Goal: Navigation & Orientation: Go to known website

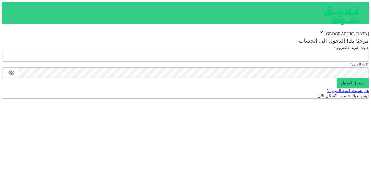
click at [352, 34] on div "[GEOGRAPHIC_DATA]" at bounding box center [185, 33] width 366 height 8
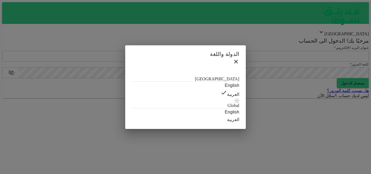
click at [352, 81] on div "الدولة واللغة Saudi Arabia English العربية Global English العربية" at bounding box center [185, 87] width 371 height 174
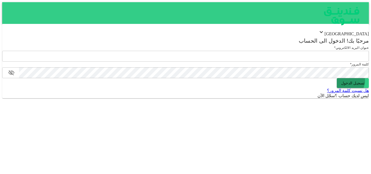
click at [352, 81] on button "تسجيل الدخول" at bounding box center [352, 83] width 32 height 10
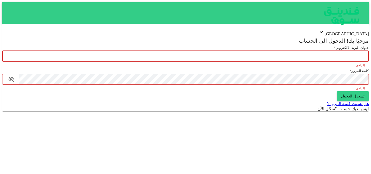
click at [352, 55] on input "email" at bounding box center [185, 56] width 366 height 11
click at [341, 24] on img at bounding box center [341, 16] width 54 height 28
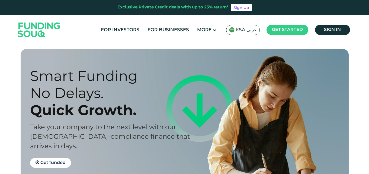
click at [250, 31] on span "KSA عربي" at bounding box center [246, 30] width 21 height 6
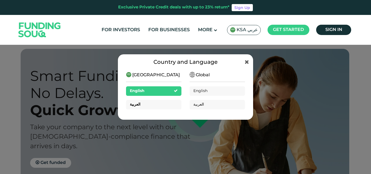
click at [168, 105] on div "العربية" at bounding box center [153, 104] width 55 height 9
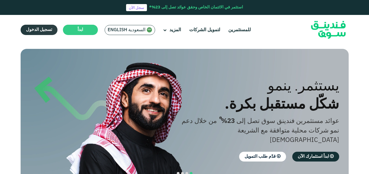
click at [42, 27] on link "تسجيل الدخول" at bounding box center [39, 30] width 37 height 10
